Goal: Navigation & Orientation: Go to known website

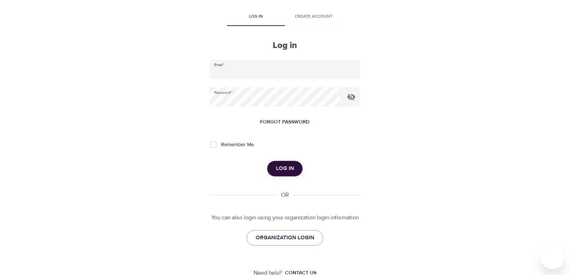
scroll to position [44, 0]
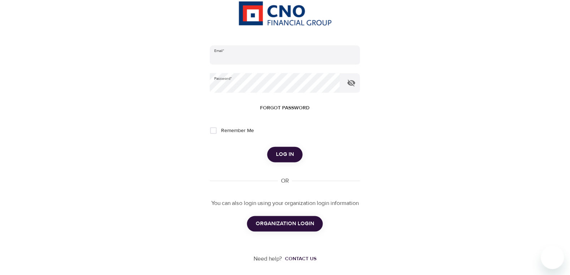
scroll to position [94, 0]
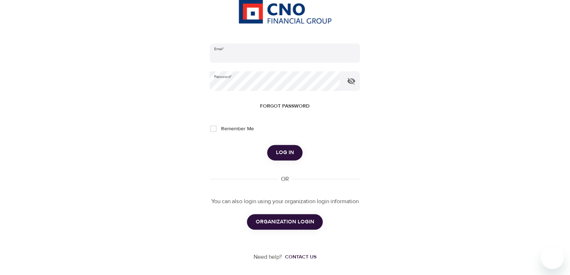
type input "[EMAIL_ADDRESS][DOMAIN_NAME]"
click at [281, 217] on span "ORGANIZATION LOGIN" at bounding box center [285, 221] width 59 height 9
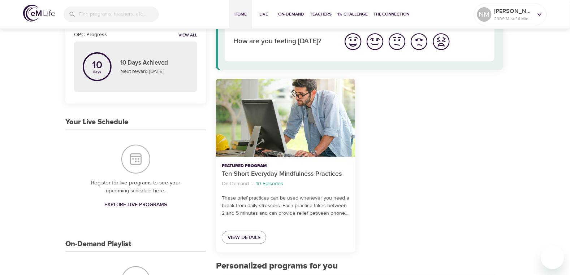
scroll to position [45, 0]
